Goal: Check status

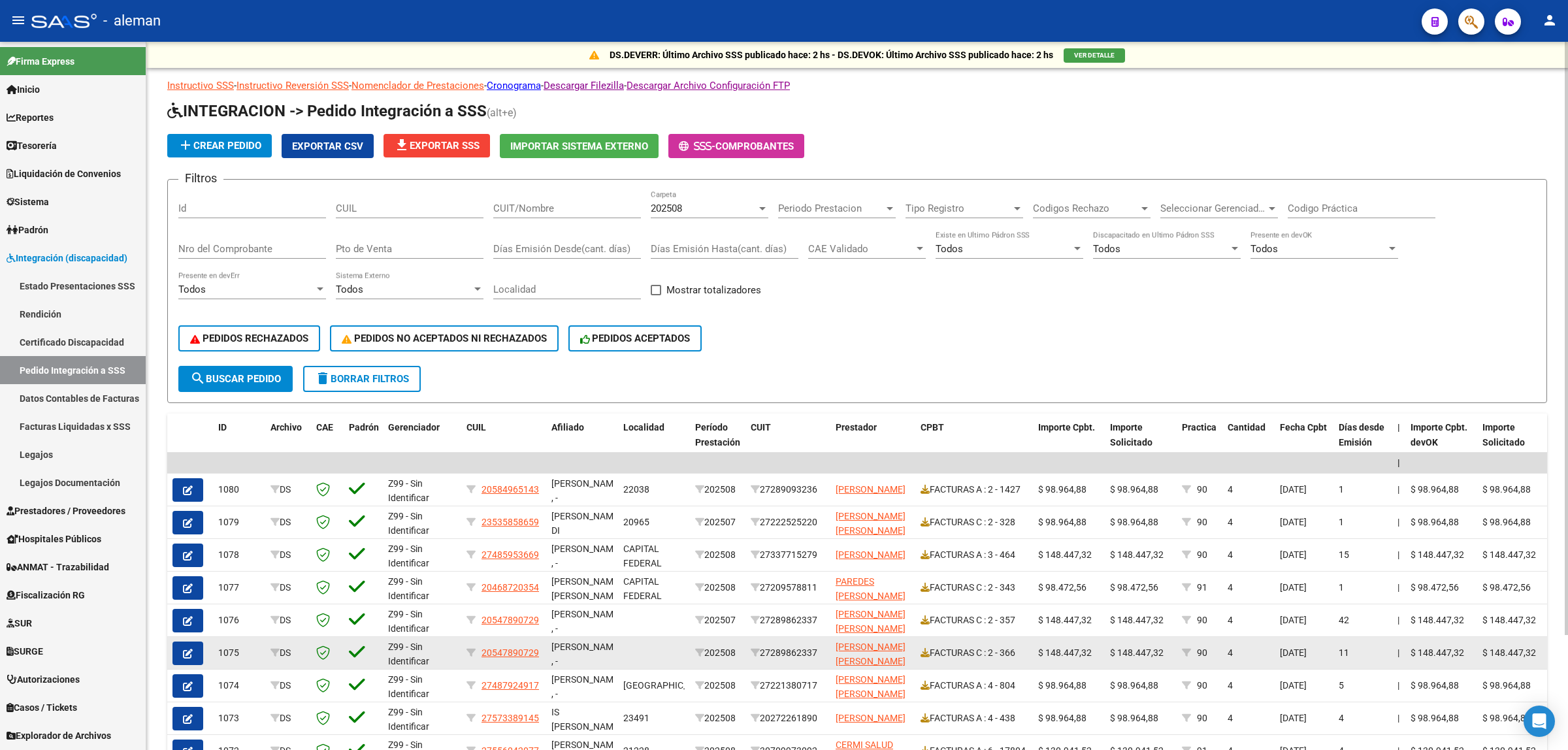
scroll to position [2, 0]
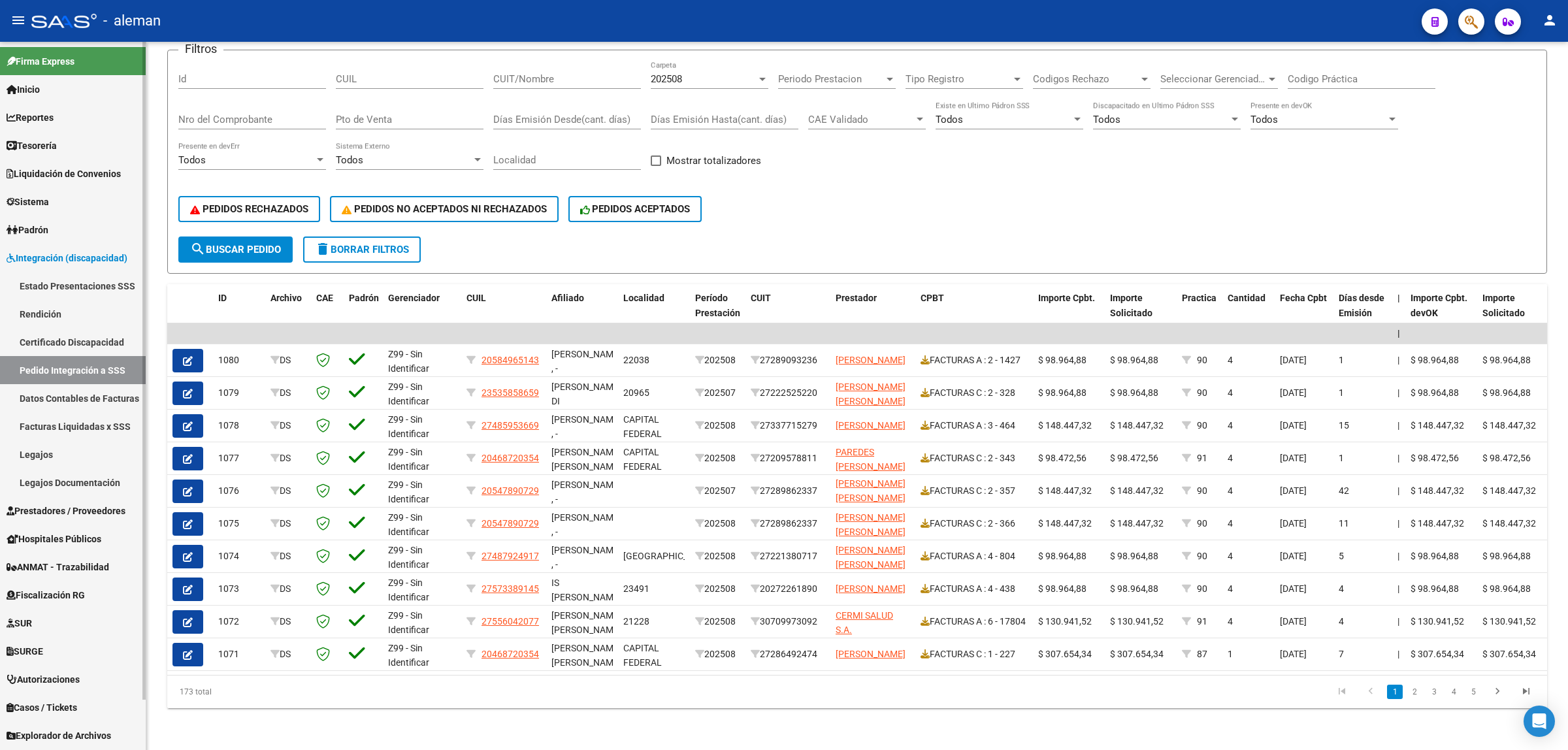
click at [41, 513] on span "Prestadores / Proveedores" at bounding box center [66, 511] width 119 height 14
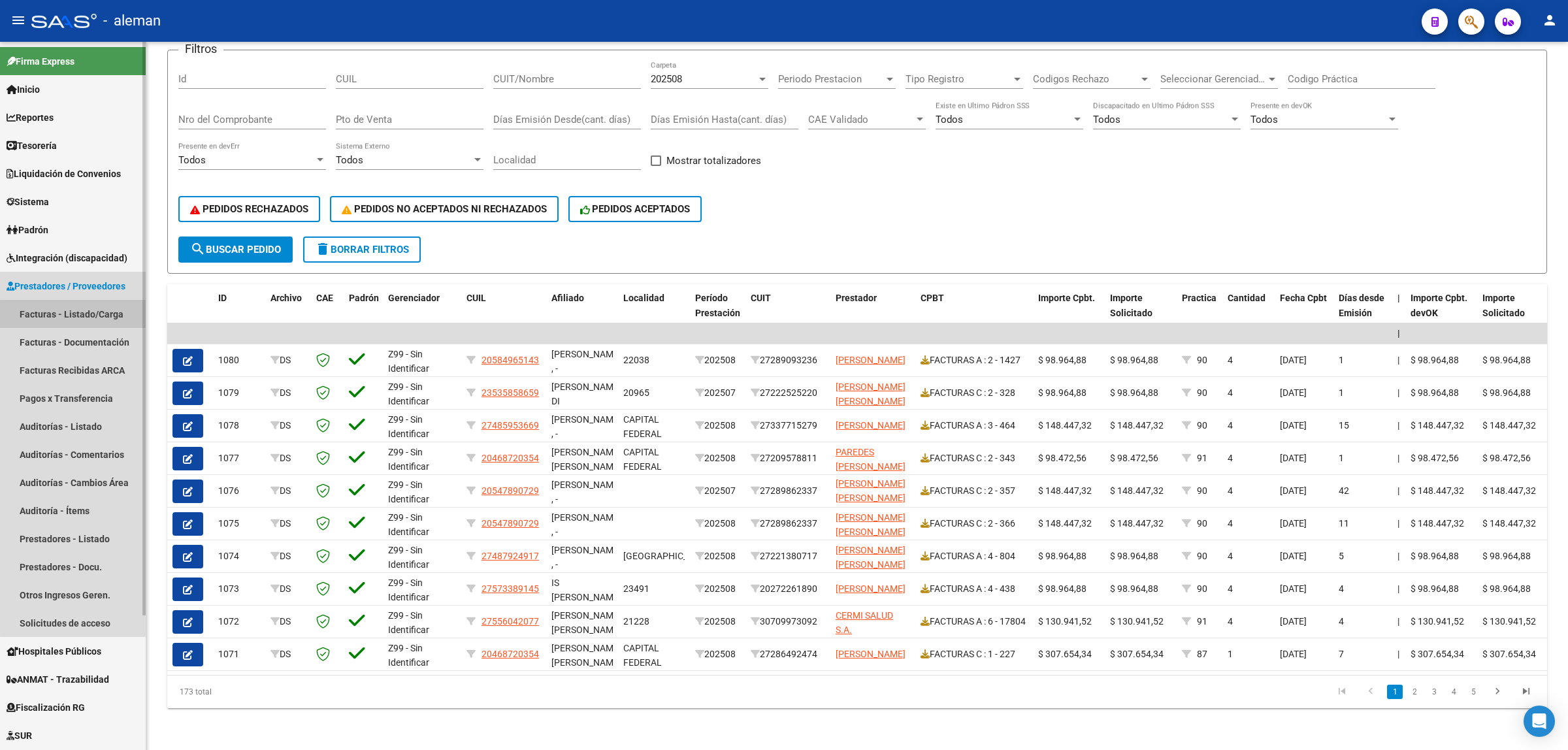
click at [78, 315] on link "Facturas - Listado/Carga" at bounding box center [72, 313] width 145 height 28
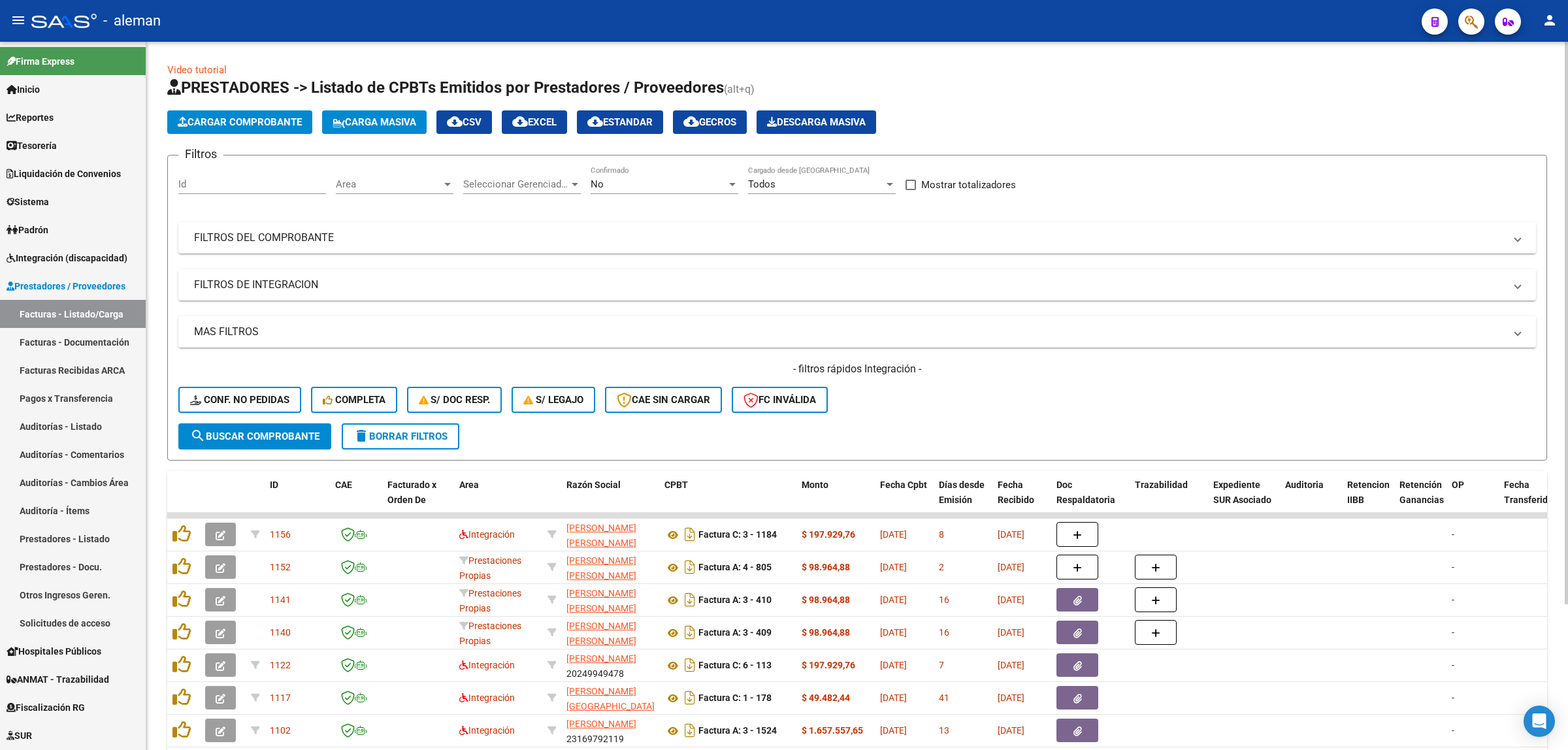
click at [443, 181] on div at bounding box center [448, 184] width 12 height 10
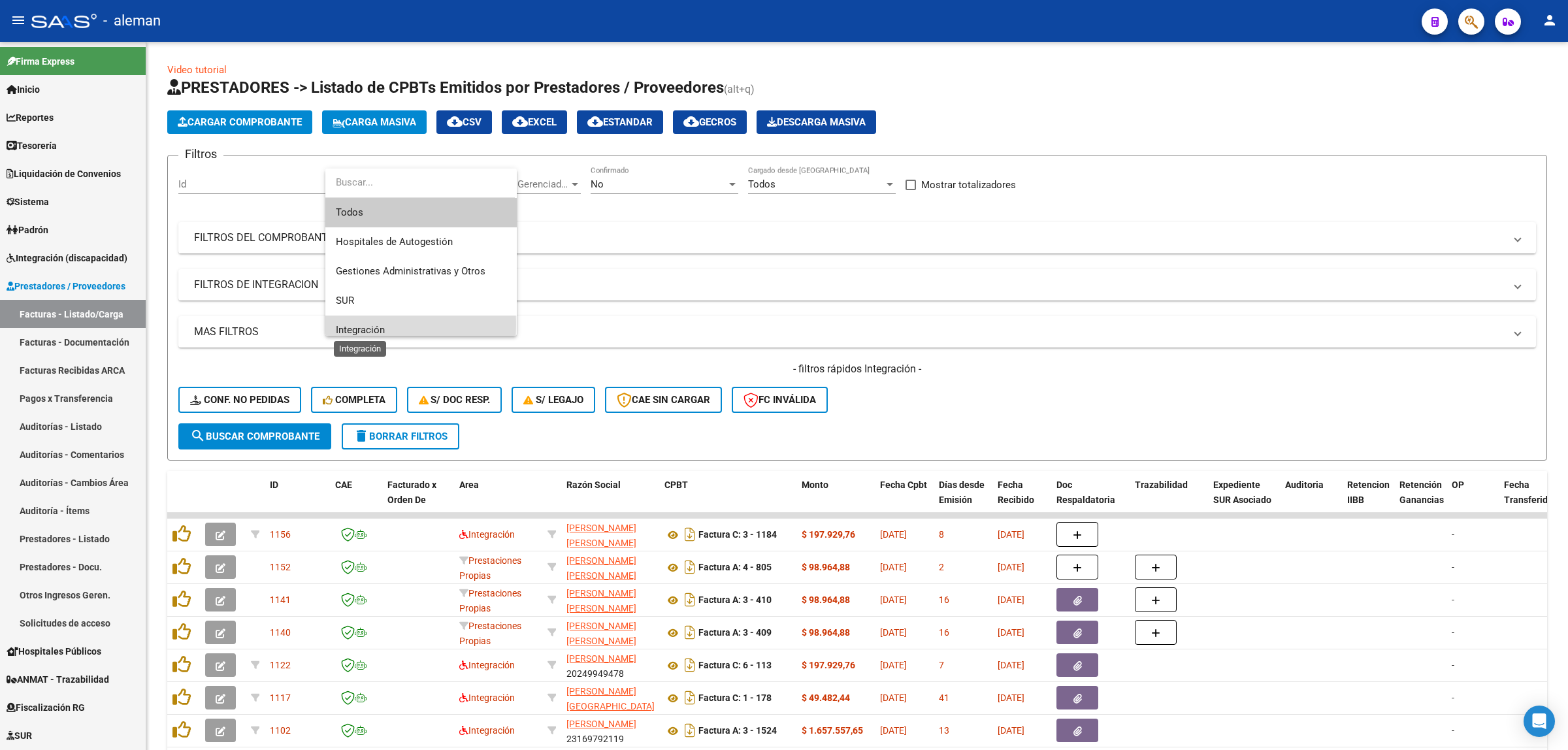
click at [359, 324] on span "Integración" at bounding box center [360, 330] width 49 height 12
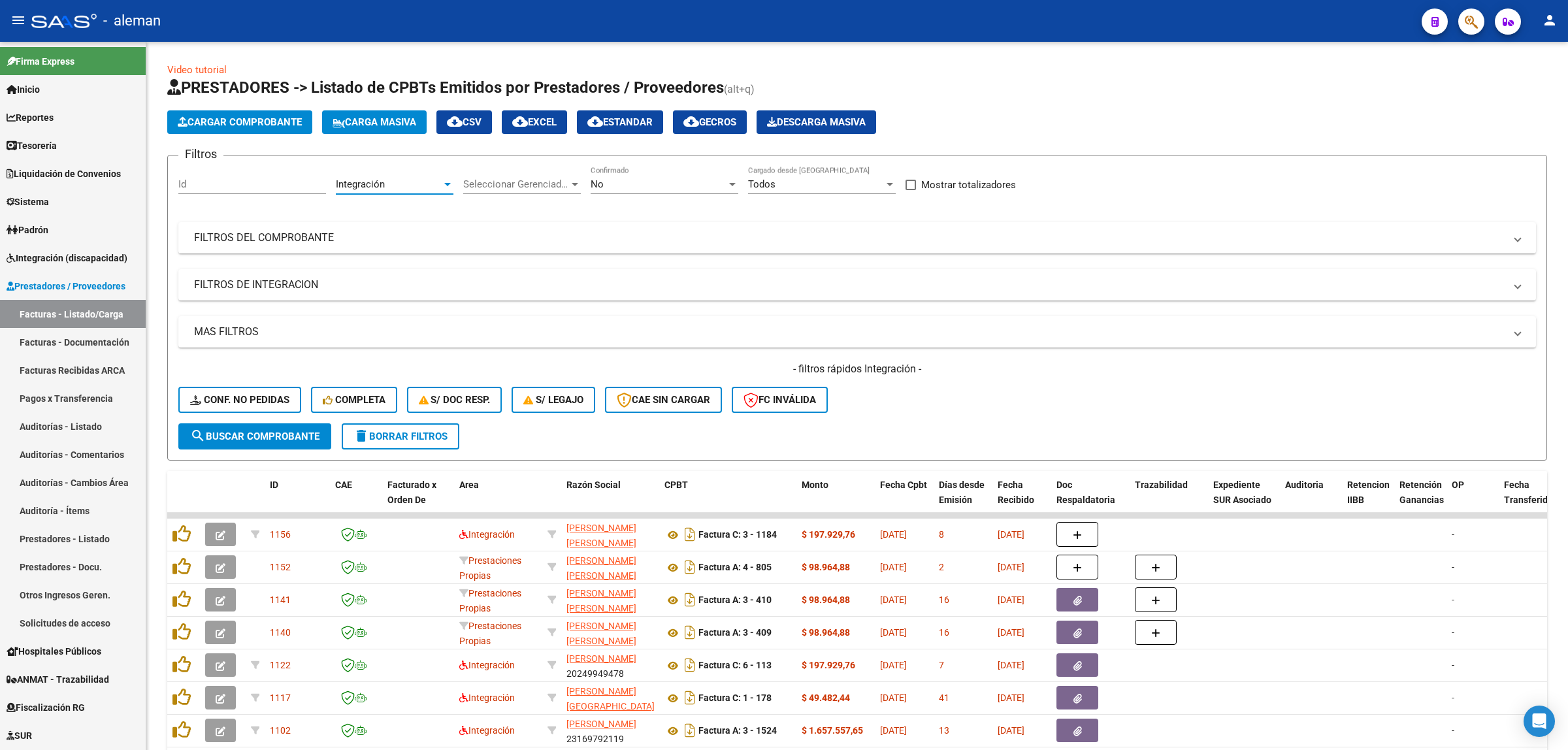
scroll to position [8, 0]
click at [230, 442] on button "search Buscar Comprobante" at bounding box center [254, 436] width 153 height 26
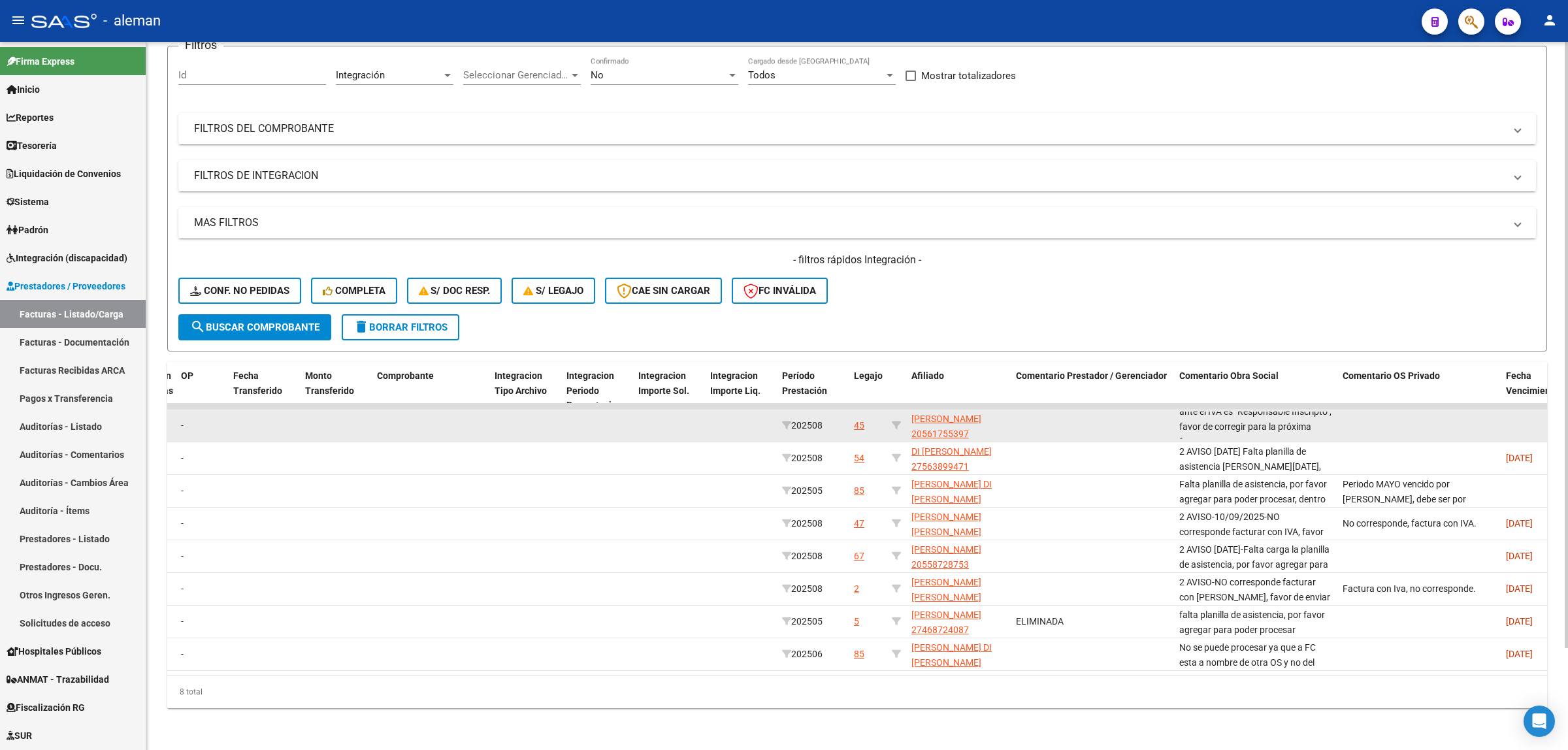
scroll to position [76, 0]
drag, startPoint x: 1176, startPoint y: 409, endPoint x: 1331, endPoint y: 420, distance: 155.4
click at [1331, 420] on datatable-body-cell "Falta planilla de asistencia, por favor agregar para poder procesar, dentro de …" at bounding box center [1256, 426] width 163 height 32
copy span "Falta planilla de asistencia, por favor agregar para poder procesar, dentro de …"
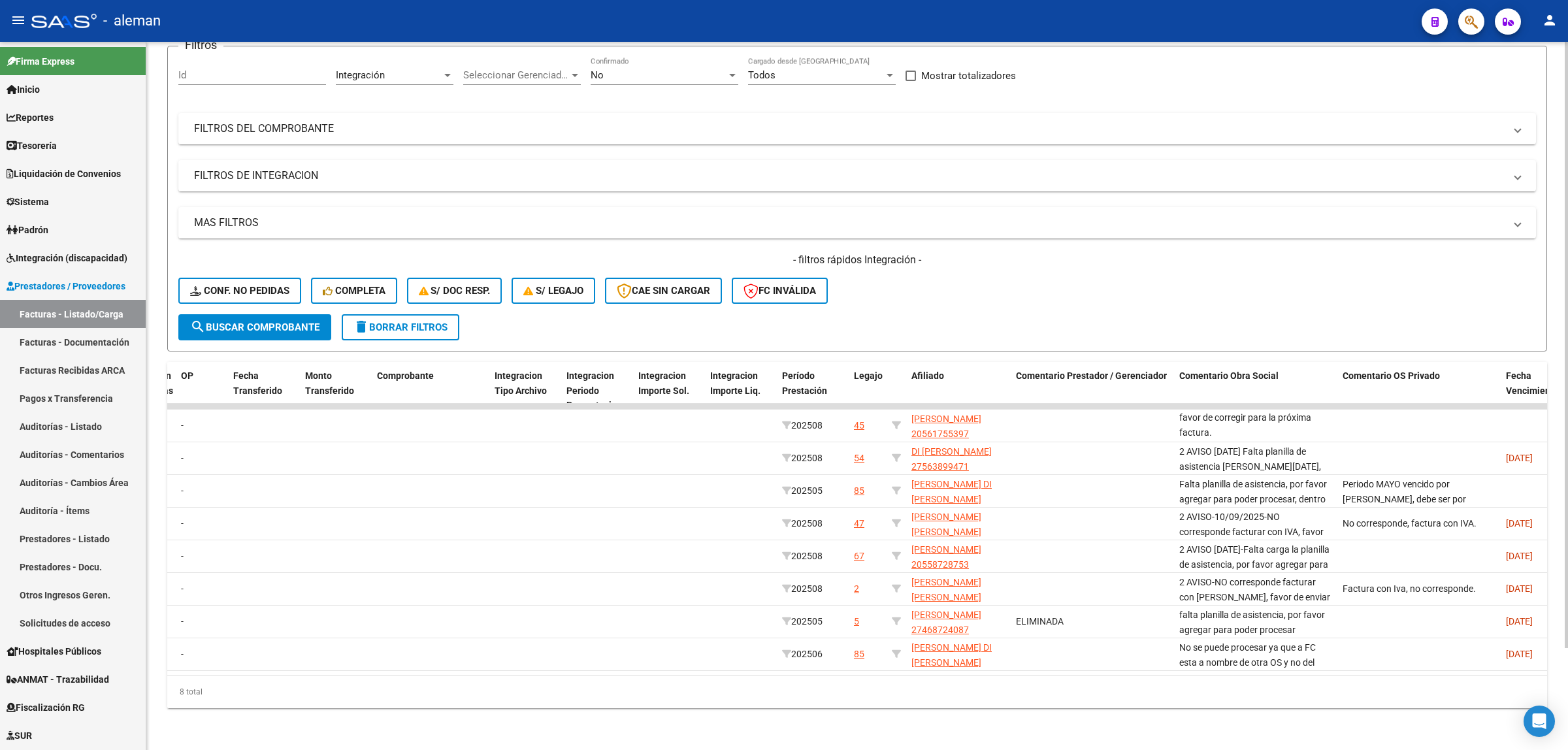
click at [1398, 268] on div "- filtros rápidos Integración - Conf. no pedidas Completa S/ Doc Resp. S/ legaj…" at bounding box center [857, 283] width 1357 height 61
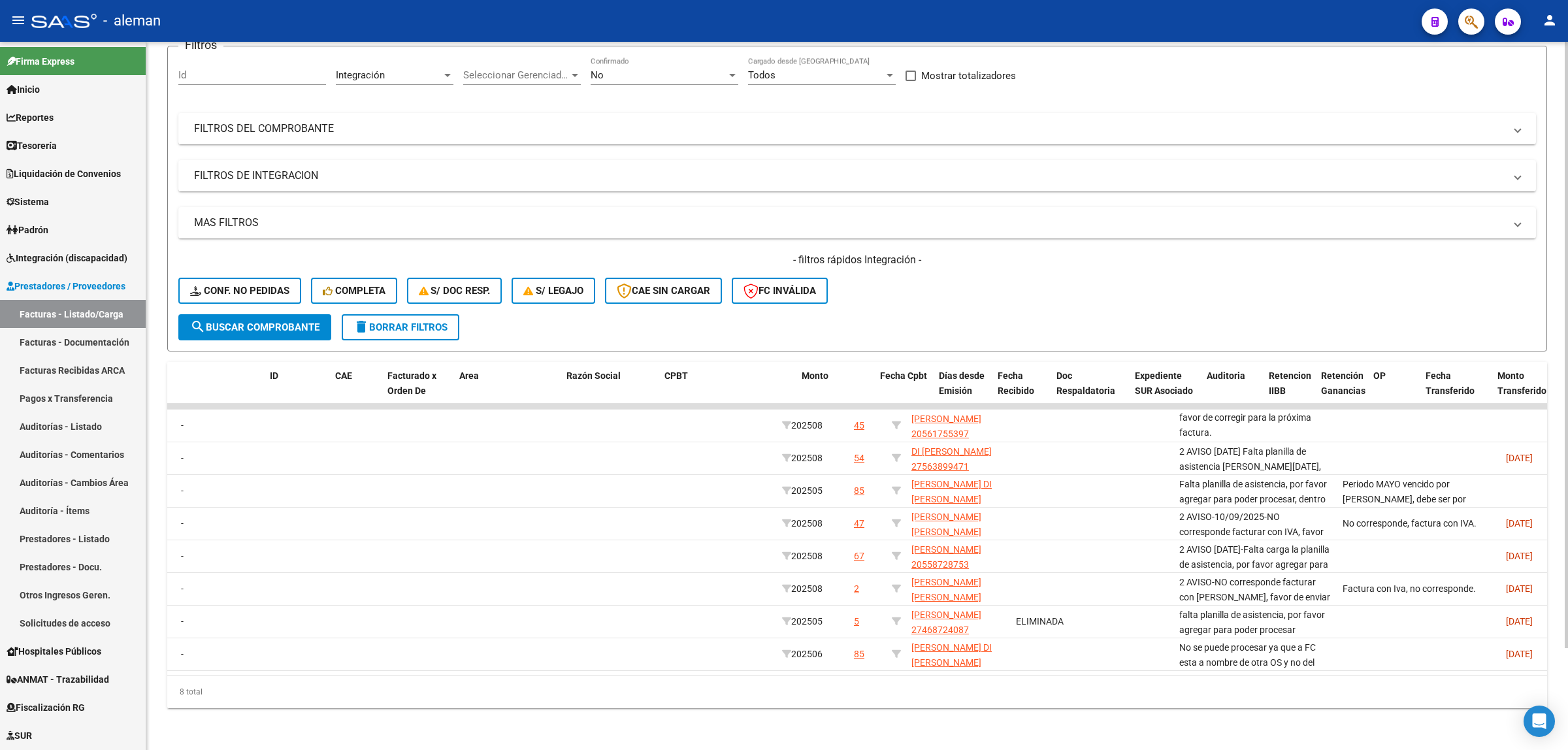
scroll to position [0, 0]
